Goal: Navigation & Orientation: Find specific page/section

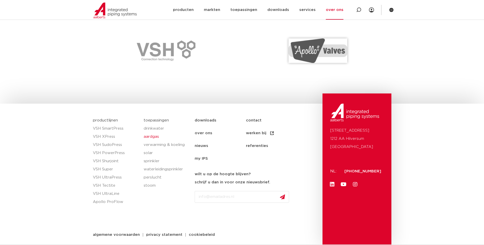
scroll to position [746, 0]
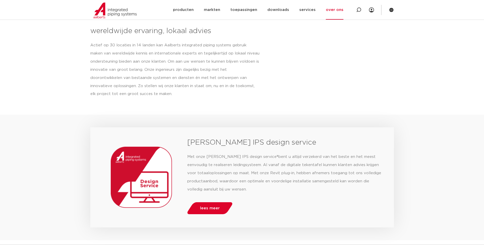
drag, startPoint x: 164, startPoint y: 213, endPoint x: 164, endPoint y: 129, distance: 84.4
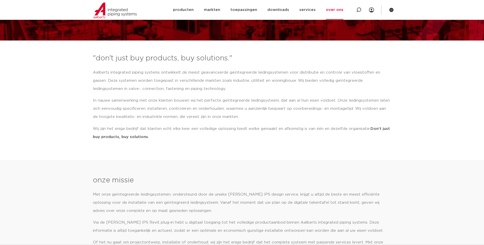
scroll to position [0, 0]
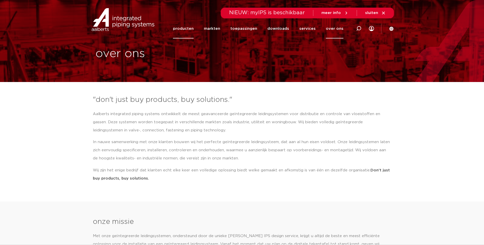
click at [186, 29] on link "producten" at bounding box center [183, 29] width 21 height 20
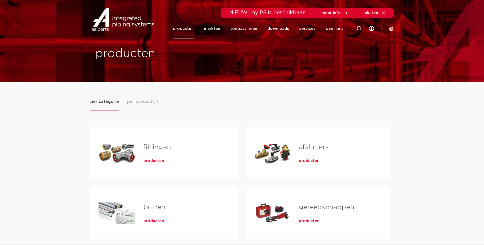
click at [114, 11] on img at bounding box center [122, 19] width 65 height 23
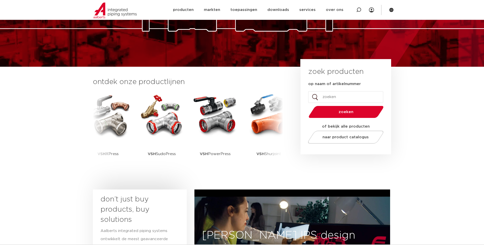
scroll to position [76, 0]
